Goal: Transaction & Acquisition: Purchase product/service

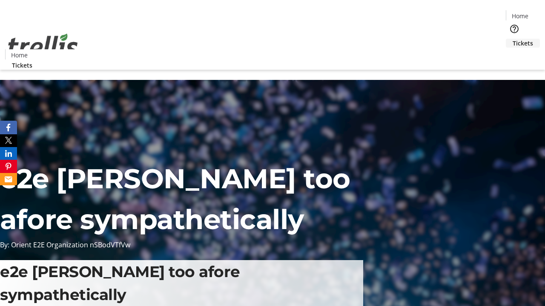
click at [512, 39] on span "Tickets" at bounding box center [522, 43] width 20 height 9
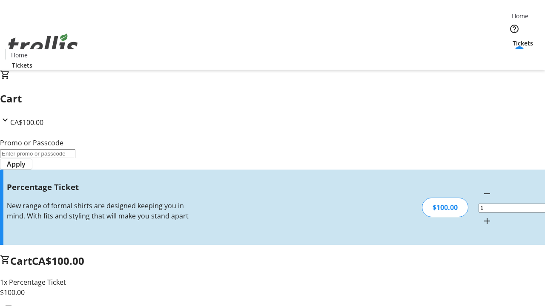
type input "FOO"
